Goal: Book appointment/travel/reservation

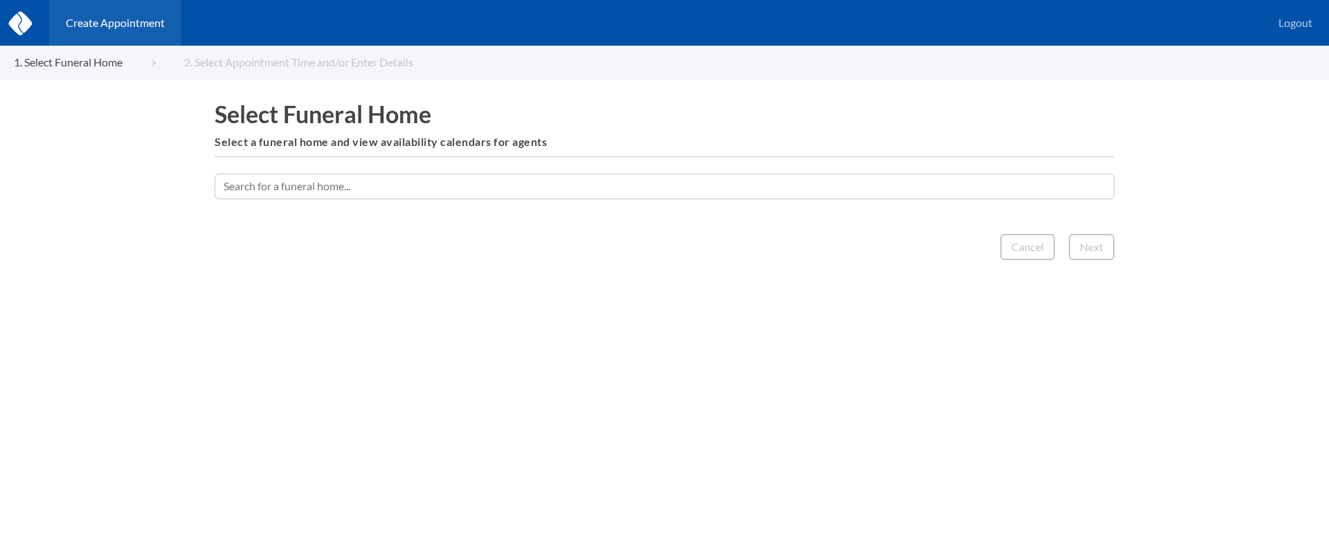
click at [507, 194] on input "text" at bounding box center [665, 186] width 900 height 25
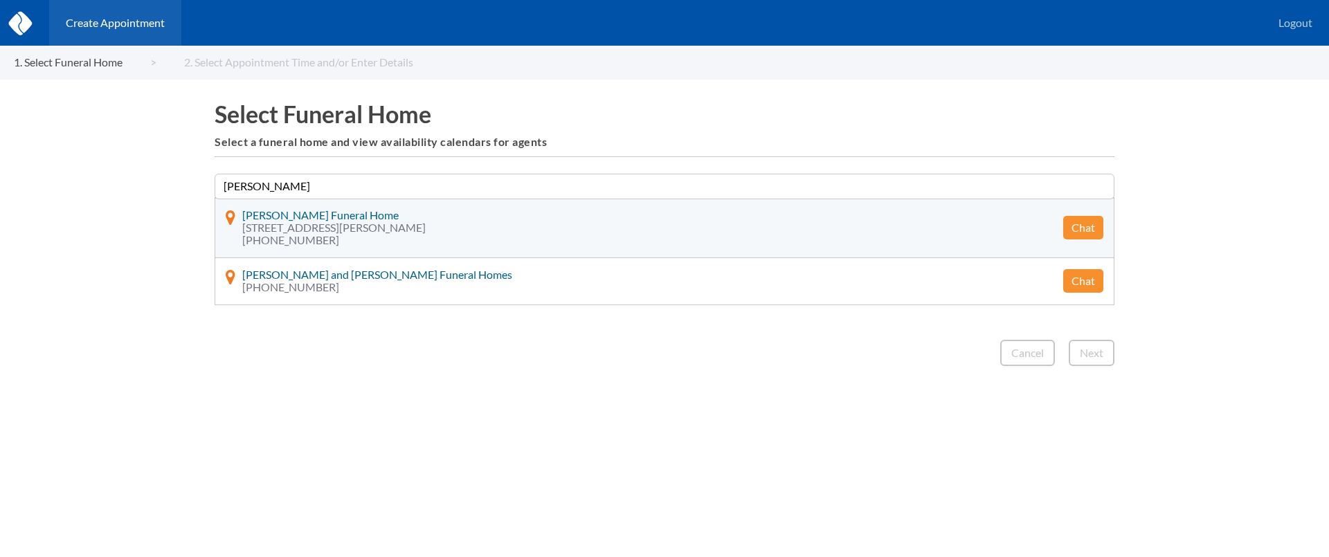
type input "[PERSON_NAME]"
click at [1096, 226] on button "Chat" at bounding box center [1083, 228] width 40 height 24
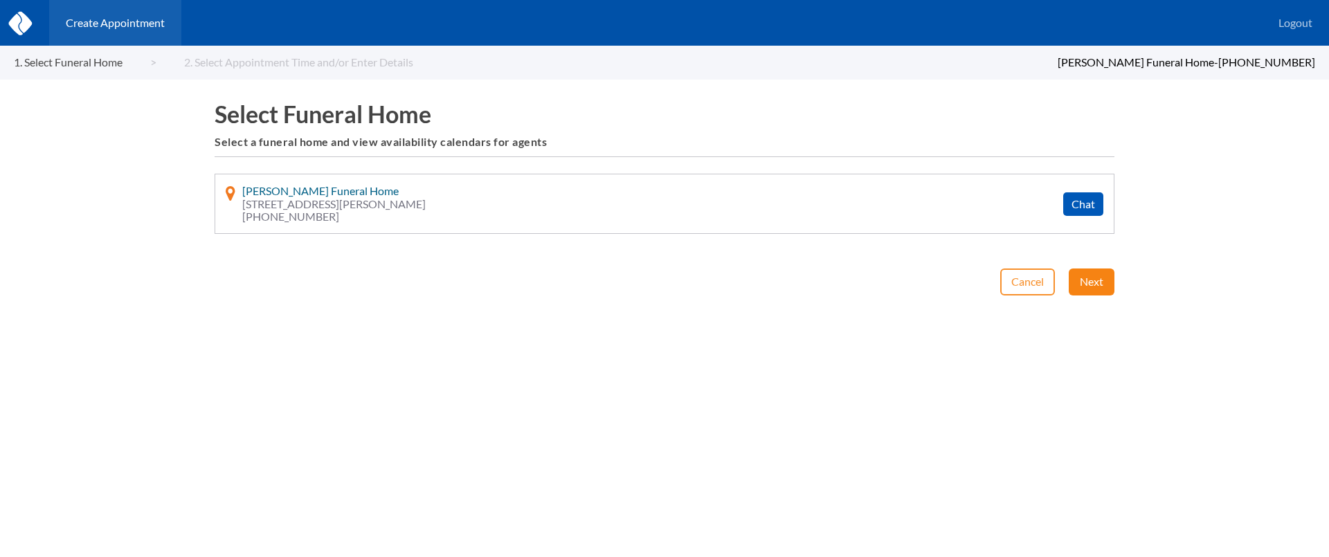
click at [1080, 285] on button "Next" at bounding box center [1091, 281] width 46 height 26
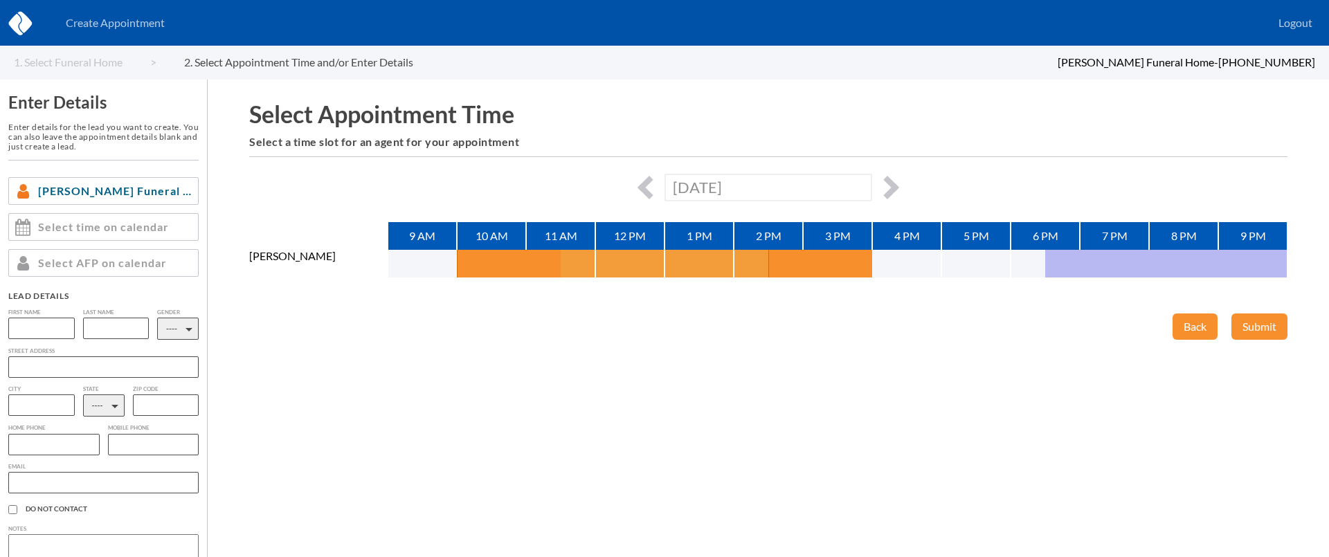
click at [582, 261] on button "button" at bounding box center [578, 264] width 35 height 28
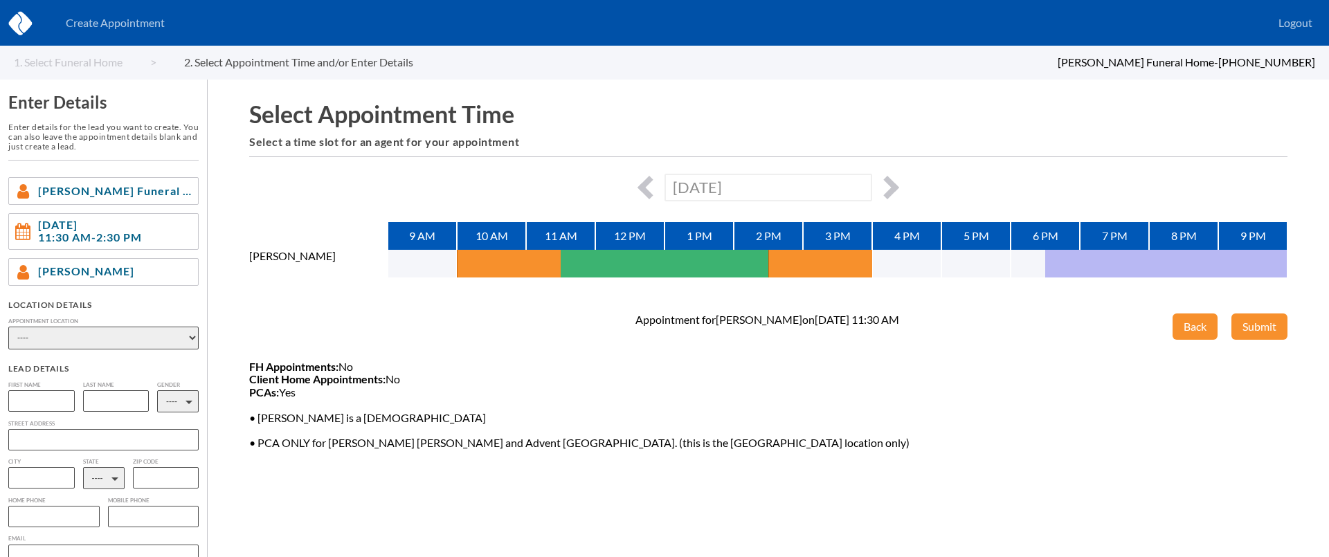
click at [143, 329] on select "---- Phone Consultation" at bounding box center [103, 338] width 190 height 23
select select "phone_consult"
click at [8, 327] on select "---- Phone Consultation" at bounding box center [103, 338] width 190 height 23
